Goal: Task Accomplishment & Management: Use online tool/utility

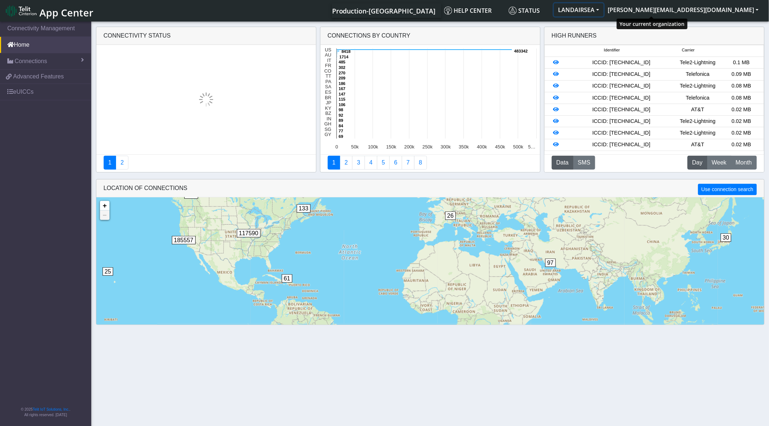
click at [604, 11] on button "LANDAIRSEA" at bounding box center [579, 9] width 50 height 13
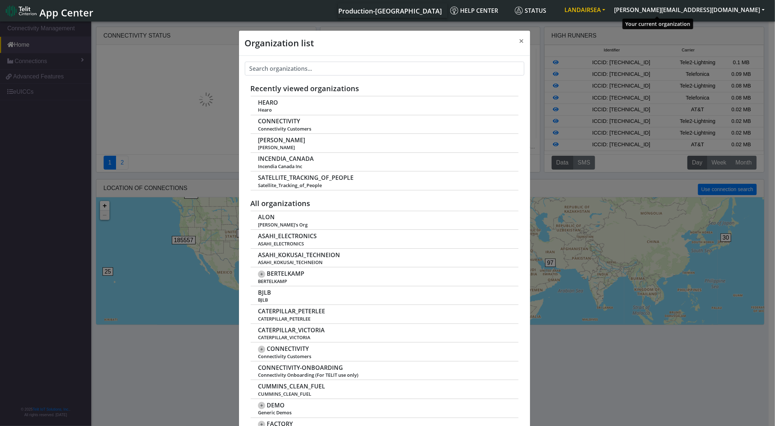
click at [610, 11] on button "LANDAIRSEA" at bounding box center [585, 9] width 50 height 13
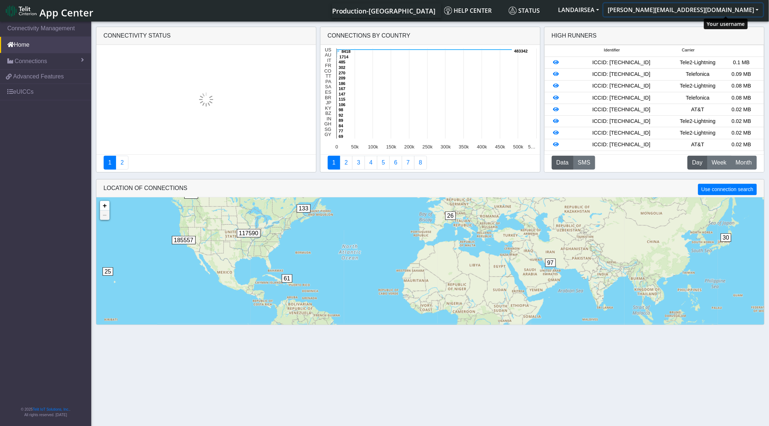
click at [712, 13] on button "[PERSON_NAME][EMAIL_ADDRESS][DOMAIN_NAME]" at bounding box center [684, 9] width 160 height 13
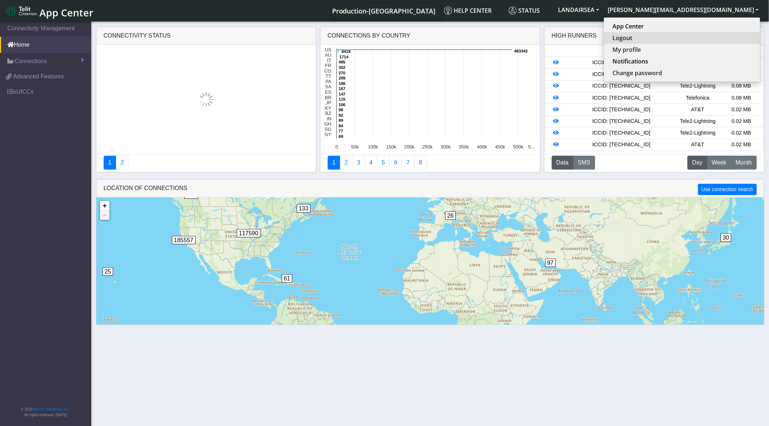
click at [699, 32] on button "Logout" at bounding box center [682, 38] width 156 height 12
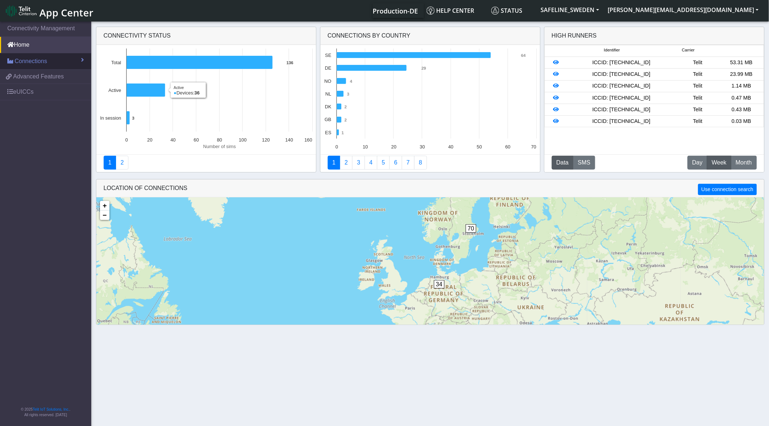
click at [55, 56] on link "Connections" at bounding box center [45, 61] width 91 height 16
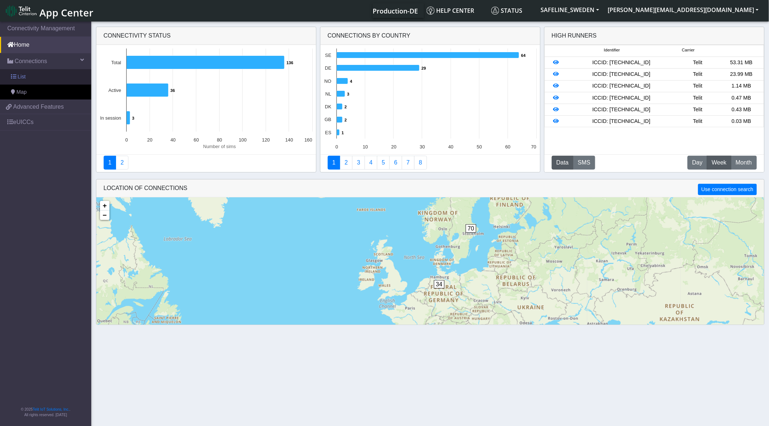
click at [50, 79] on link "List" at bounding box center [45, 76] width 91 height 15
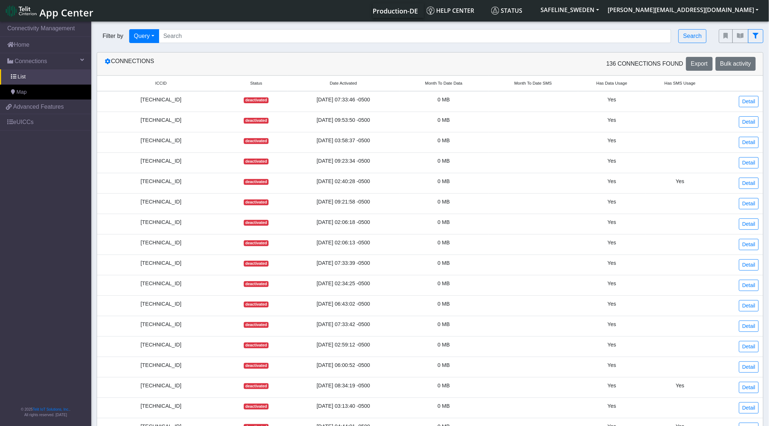
click at [333, 86] on small "Date Activated" at bounding box center [343, 83] width 97 height 6
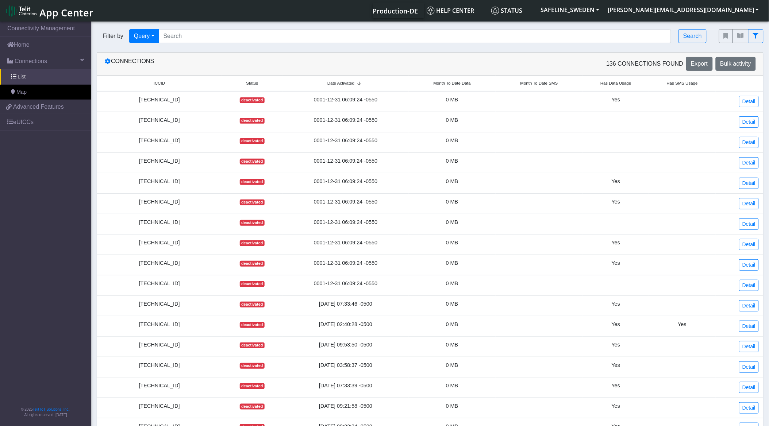
click at [349, 83] on span "Date Activated" at bounding box center [340, 83] width 27 height 6
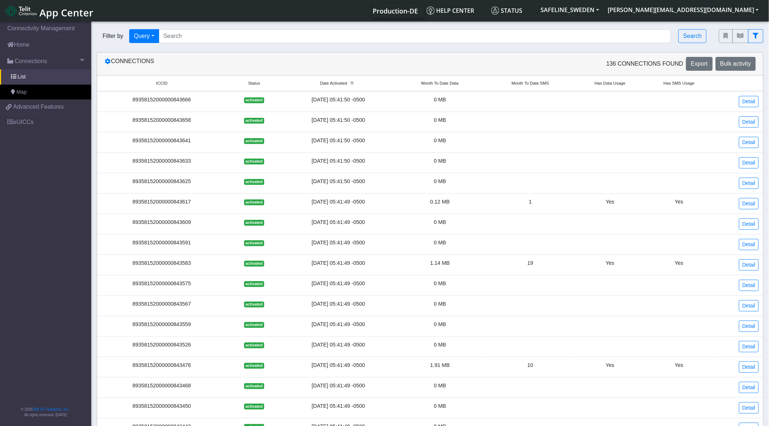
click at [185, 100] on div "89358152000000843666" at bounding box center [161, 100] width 121 height 8
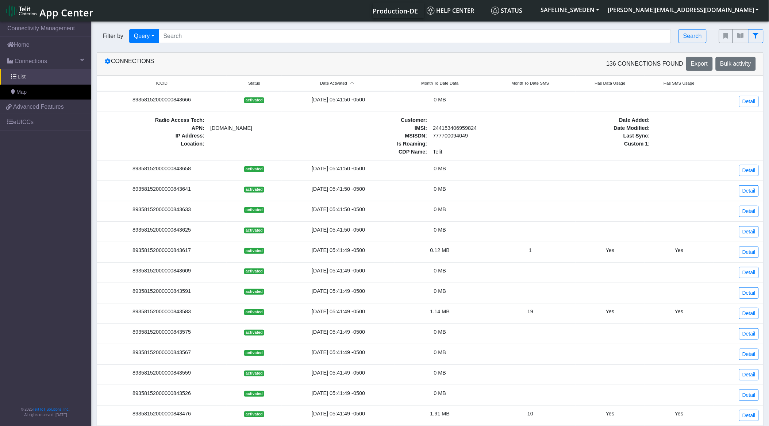
click at [170, 97] on div "89358152000000843666" at bounding box center [161, 100] width 121 height 8
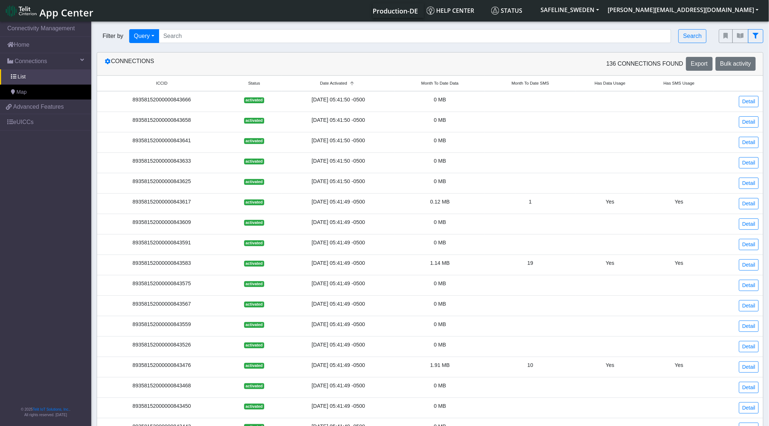
click at [170, 97] on div "89358152000000843666" at bounding box center [161, 100] width 121 height 8
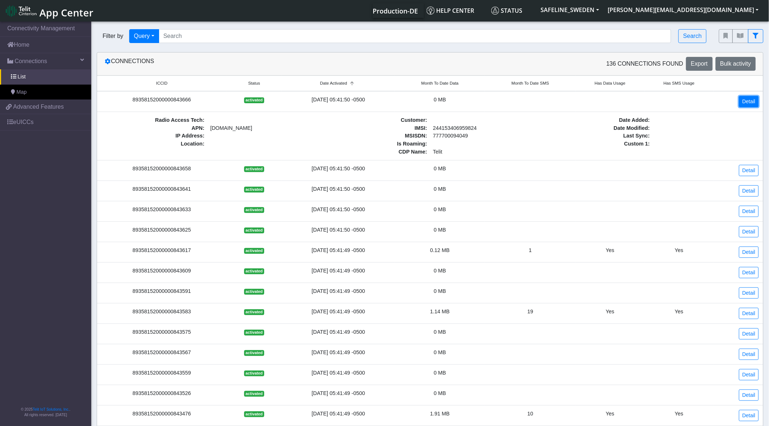
click at [754, 98] on link "Detail" at bounding box center [749, 101] width 20 height 11
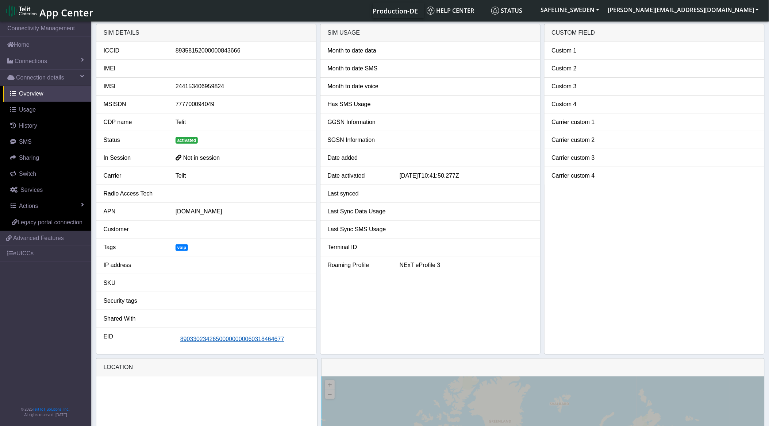
click at [256, 346] on button "89033023426500000000060318464677" at bounding box center [233, 340] width 114 height 14
click at [186, 50] on div "89358152000000843666" at bounding box center [242, 50] width 144 height 9
copy div "89358152000000843666"
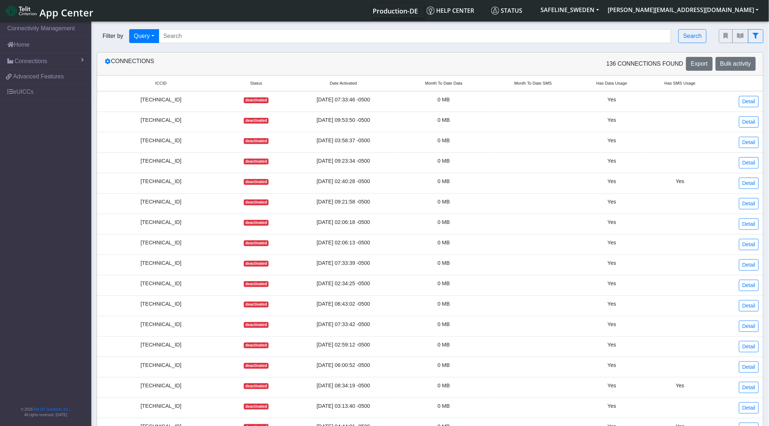
click at [342, 91] on td "[DATE] 07:33:46 -0500" at bounding box center [344, 101] width 112 height 21
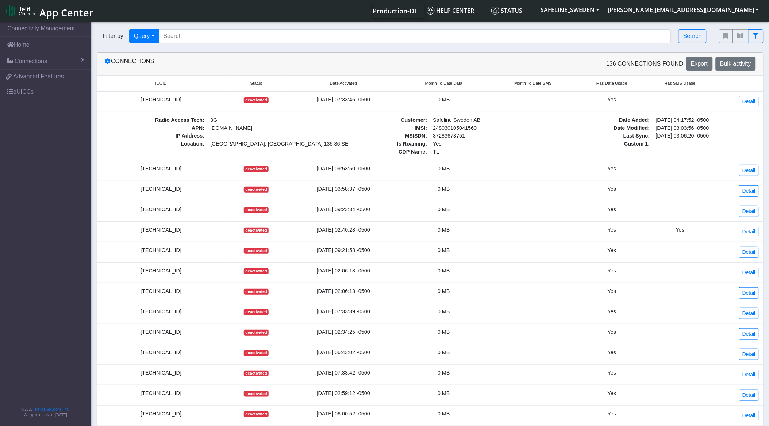
click at [341, 91] on th "Date Activated" at bounding box center [344, 84] width 112 height 16
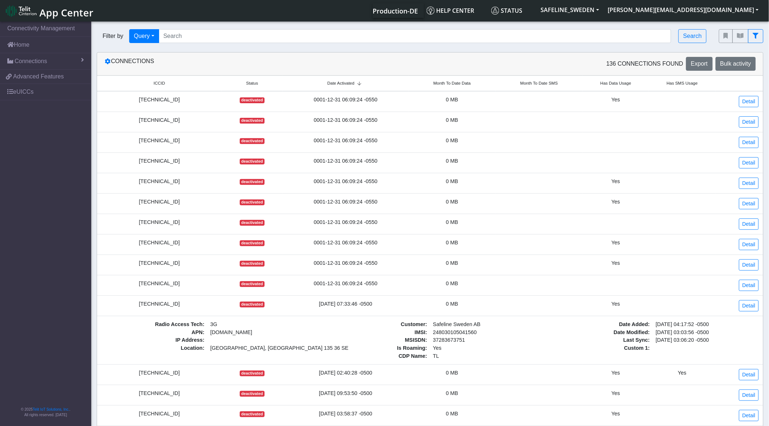
click at [347, 82] on span "Date Activated" at bounding box center [340, 83] width 27 height 6
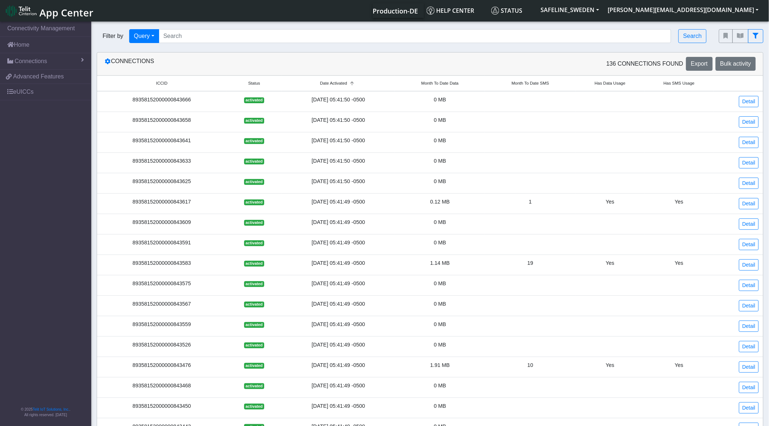
click at [194, 118] on div "89358152000000843658" at bounding box center [161, 120] width 121 height 8
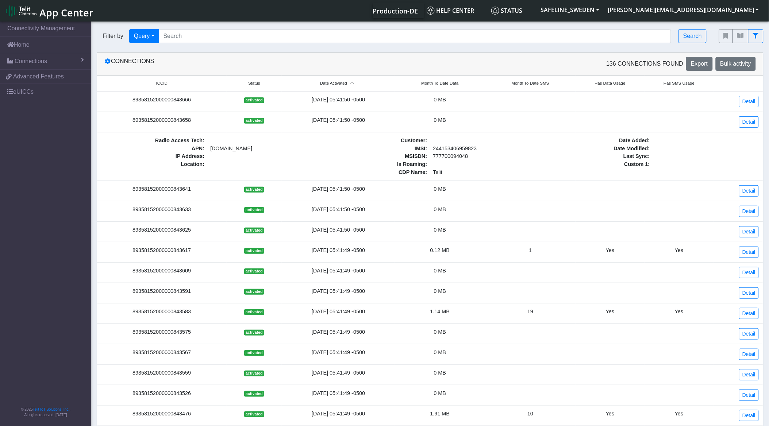
drag, startPoint x: 216, startPoint y: 118, endPoint x: 126, endPoint y: 116, distance: 90.9
click at [126, 116] on td "89358152000000843658" at bounding box center [162, 122] width 130 height 20
copy div "89358152000000843658"
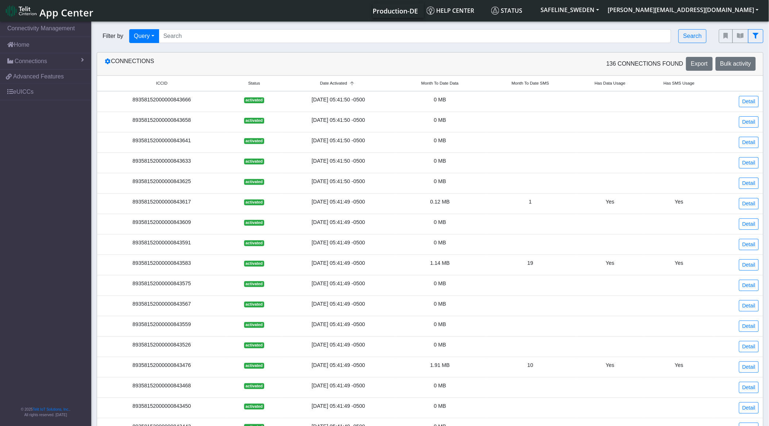
drag, startPoint x: 192, startPoint y: 203, endPoint x: 128, endPoint y: 200, distance: 63.9
click at [128, 200] on div "89358152000000843617" at bounding box center [161, 202] width 121 height 8
copy div "89358152000000843617"
